Goal: Task Accomplishment & Management: Manage account settings

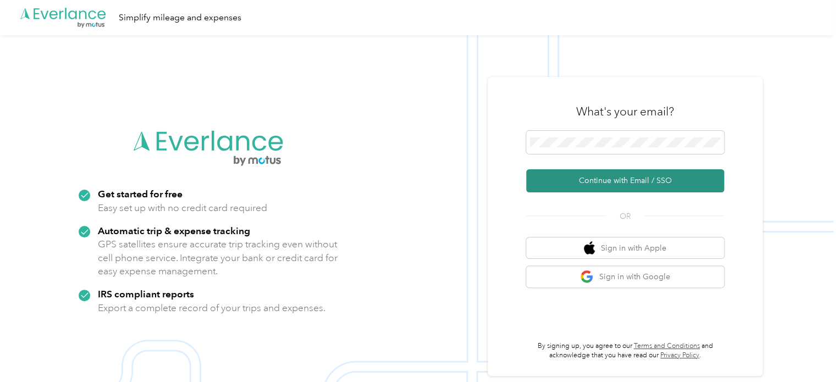
click at [632, 176] on button "Continue with Email / SSO" at bounding box center [625, 180] width 198 height 23
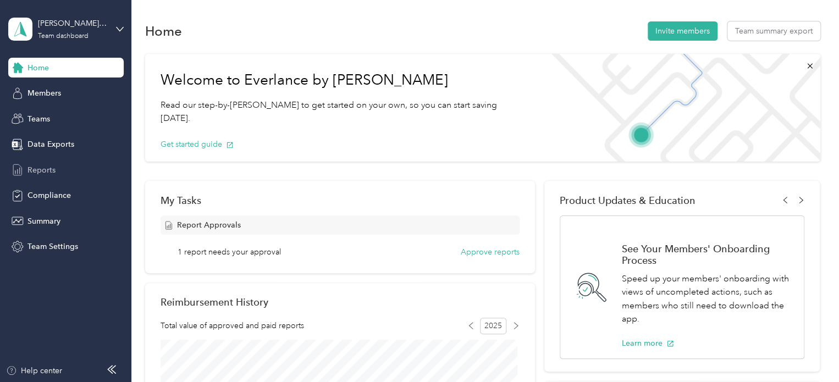
click at [33, 169] on span "Reports" at bounding box center [41, 170] width 28 height 12
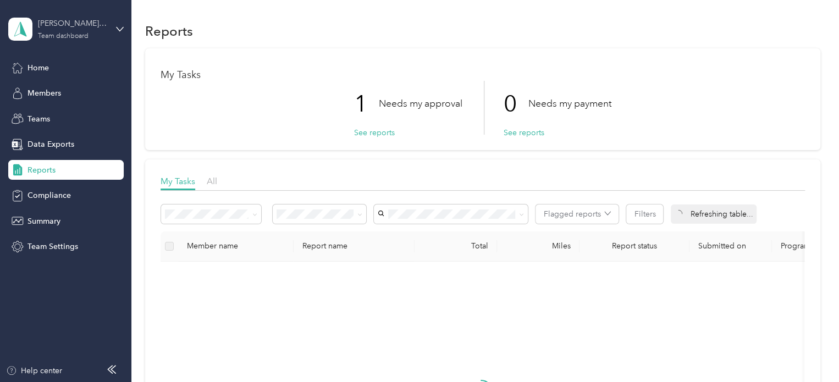
click at [66, 26] on div "Nilles Approved" at bounding box center [72, 24] width 69 height 12
click at [63, 90] on div "Team dashboard" at bounding box center [124, 88] width 216 height 19
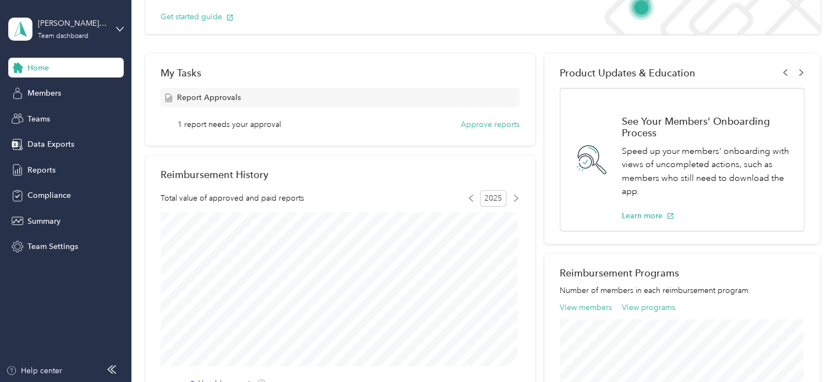
scroll to position [165, 0]
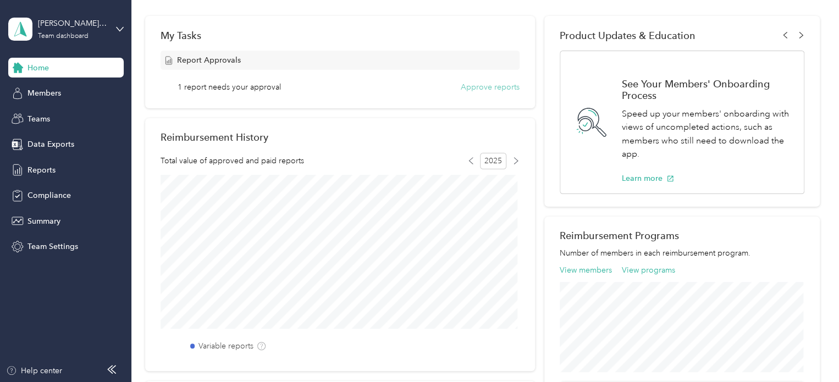
click at [479, 84] on button "Approve reports" at bounding box center [489, 87] width 59 height 12
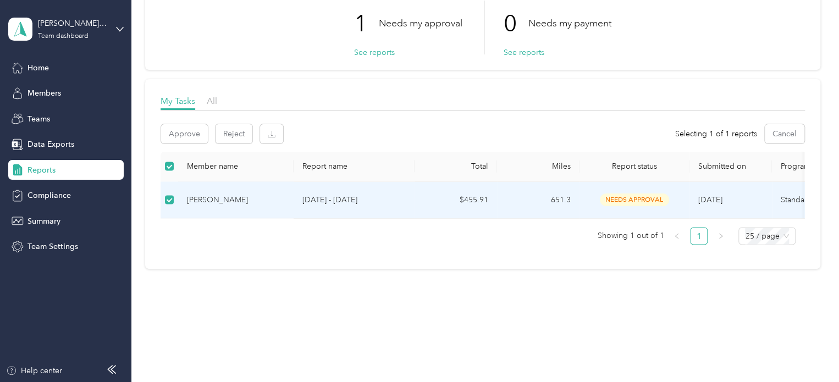
scroll to position [88, 0]
click at [180, 125] on button "Approve" at bounding box center [184, 133] width 47 height 19
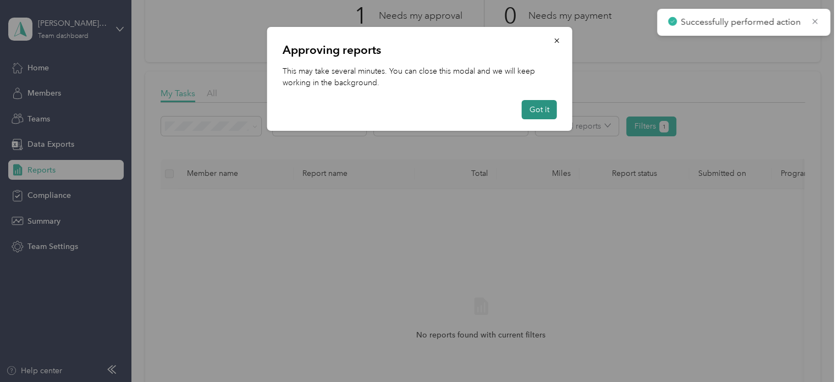
click at [535, 109] on button "Got it" at bounding box center [538, 109] width 35 height 19
